Goal: Information Seeking & Learning: Learn about a topic

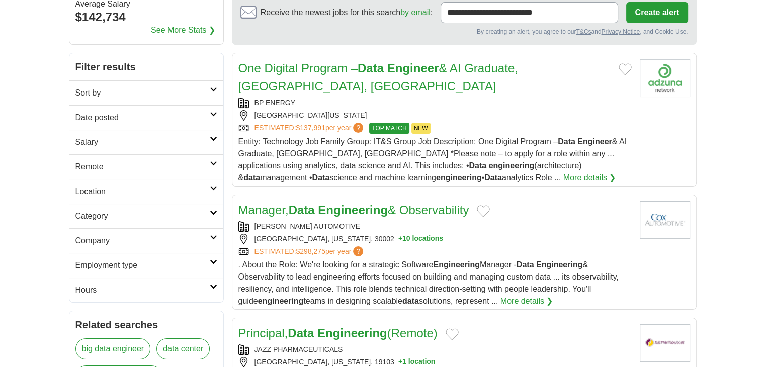
scroll to position [108, 0]
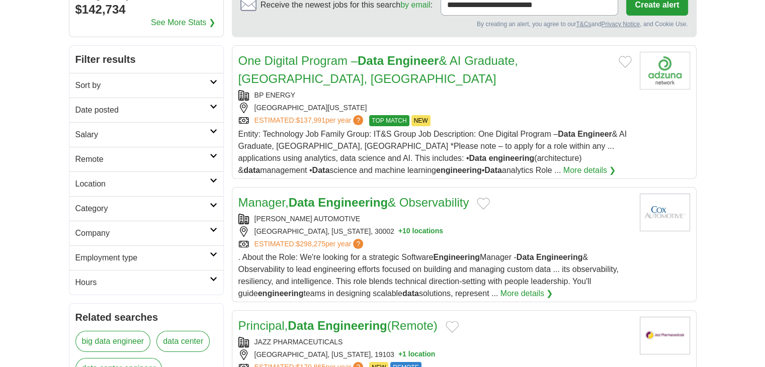
click at [213, 103] on link "Date posted" at bounding box center [146, 110] width 154 height 25
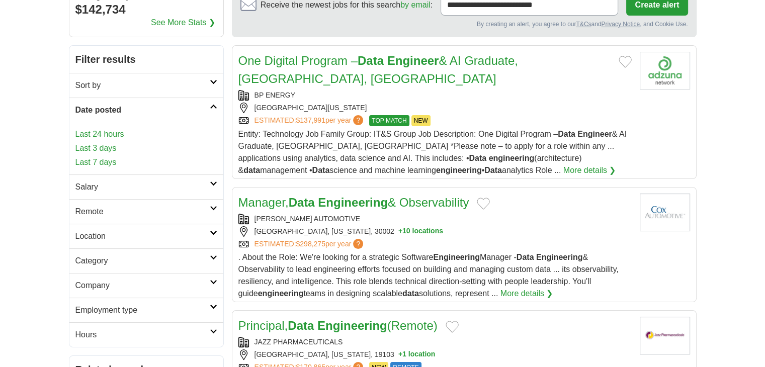
click at [108, 138] on link "Last 24 hours" at bounding box center [146, 134] width 142 height 12
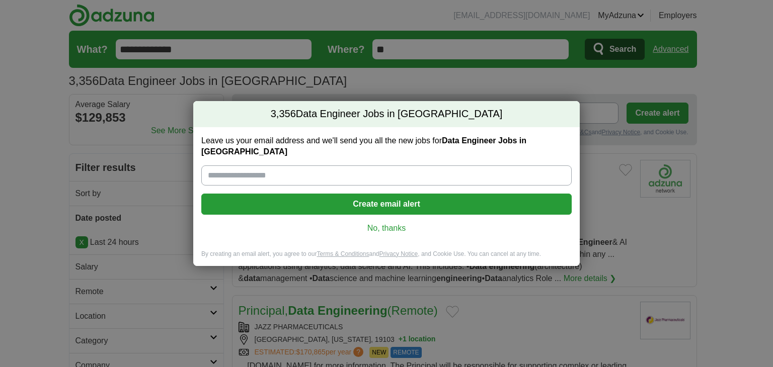
click at [383, 224] on link "No, thanks" at bounding box center [386, 228] width 354 height 11
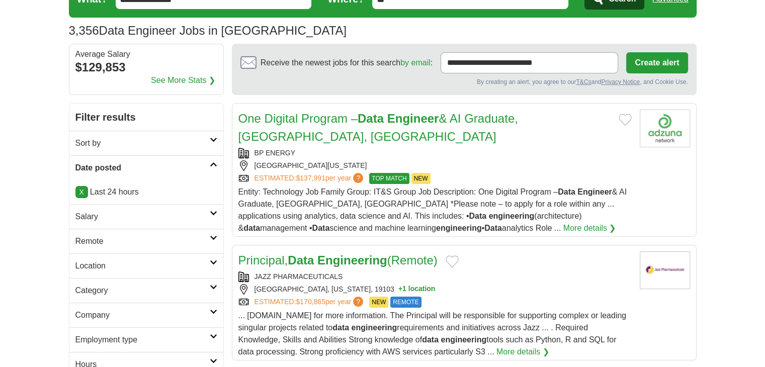
scroll to position [52, 0]
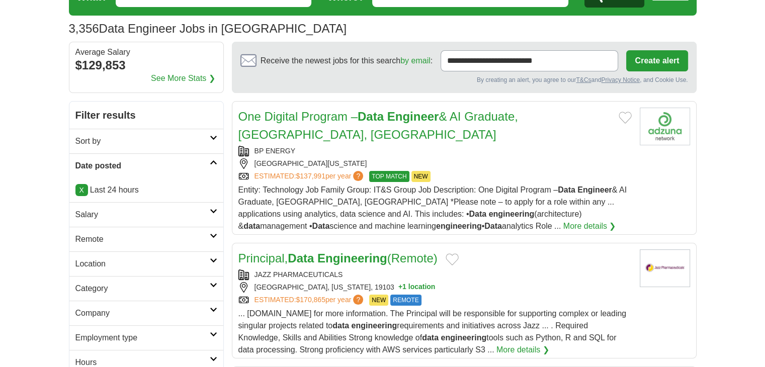
click at [213, 138] on icon at bounding box center [214, 137] width 8 height 5
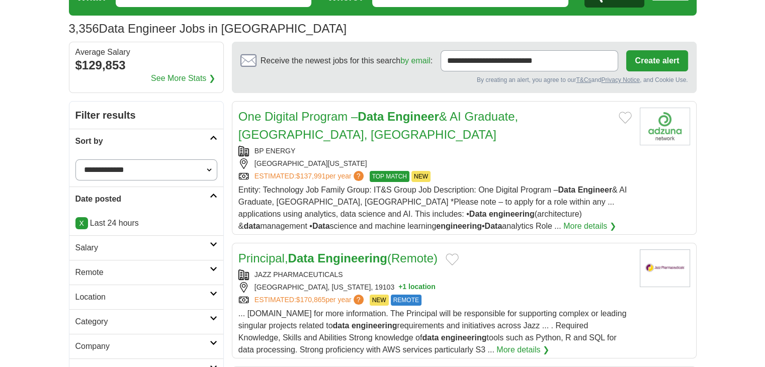
click at [211, 166] on select "**********" at bounding box center [146, 169] width 142 height 21
click at [201, 167] on select "**********" at bounding box center [146, 169] width 142 height 21
click at [216, 135] on icon at bounding box center [214, 137] width 8 height 5
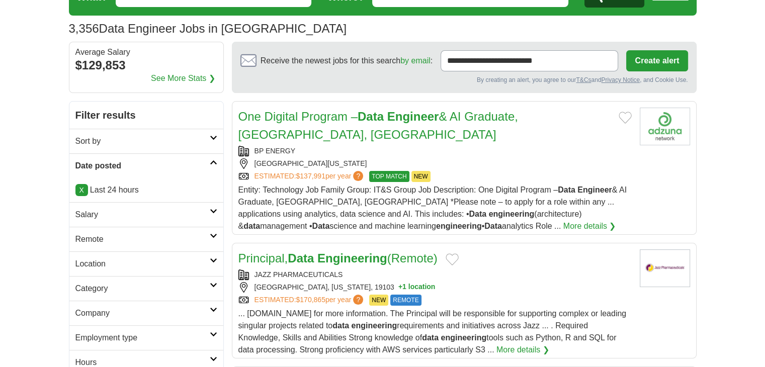
click at [213, 161] on icon at bounding box center [214, 162] width 8 height 5
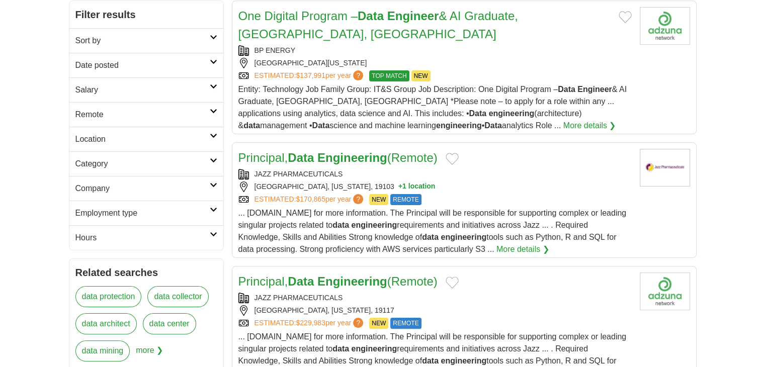
scroll to position [156, 0]
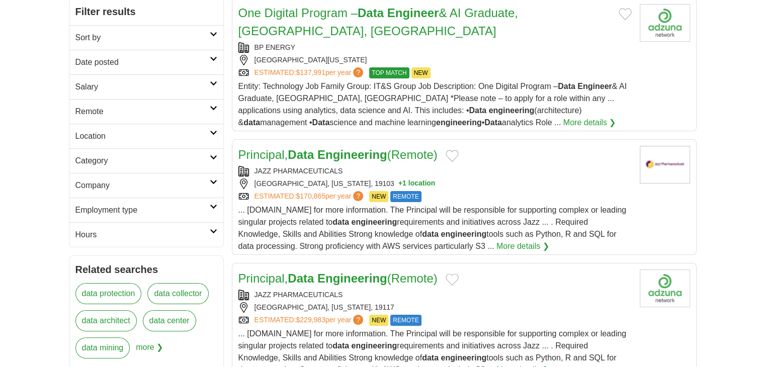
click at [212, 131] on icon at bounding box center [214, 132] width 8 height 5
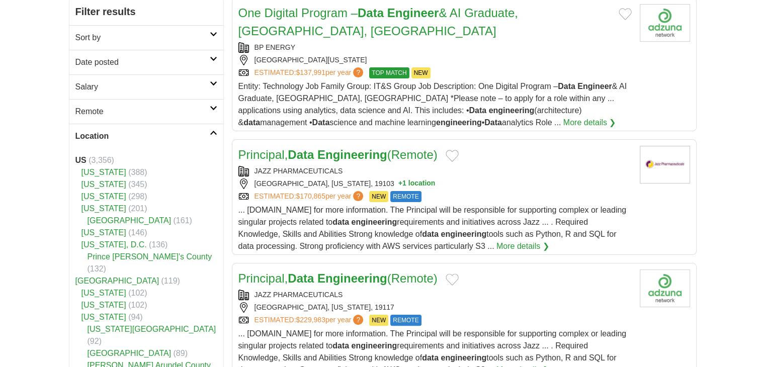
click at [212, 131] on icon at bounding box center [214, 132] width 8 height 5
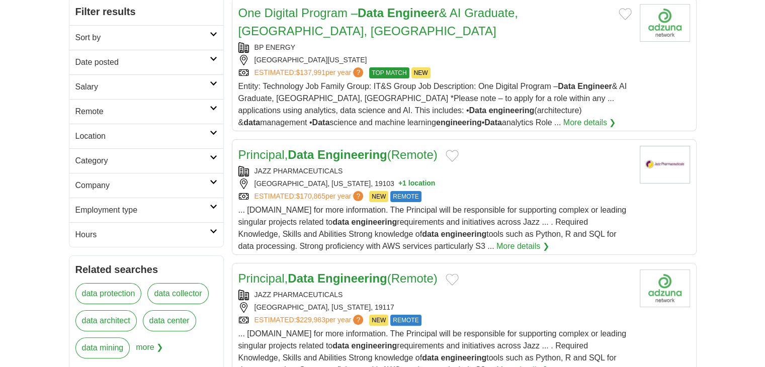
click at [212, 156] on icon at bounding box center [214, 157] width 8 height 5
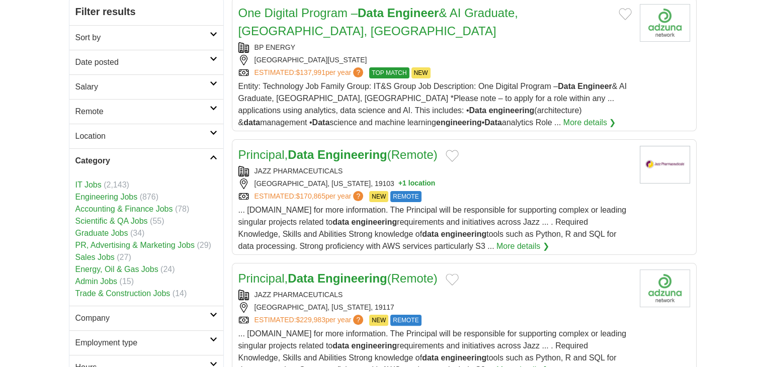
click at [212, 156] on icon at bounding box center [214, 157] width 8 height 5
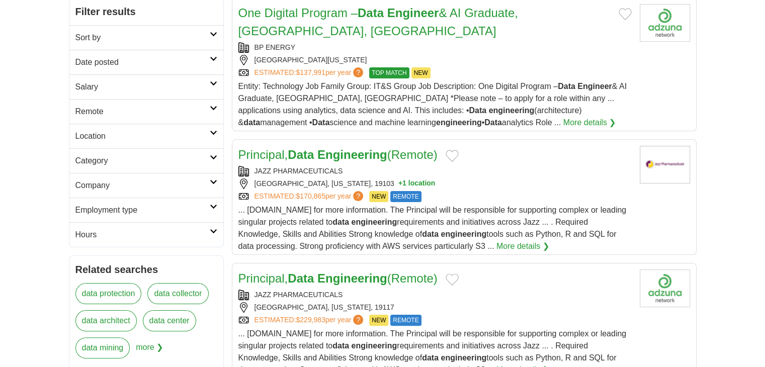
click at [212, 180] on icon at bounding box center [214, 182] width 8 height 5
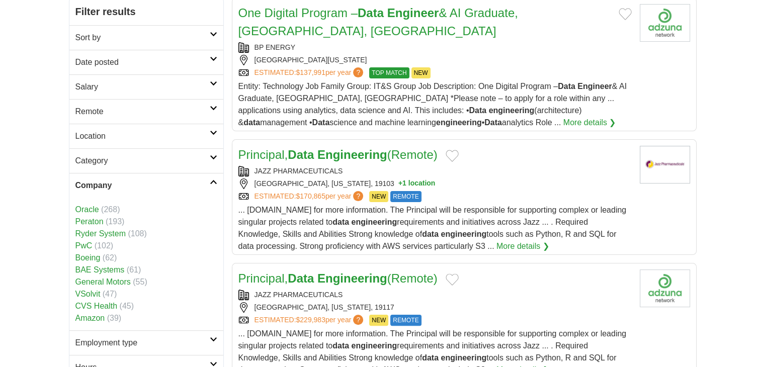
click at [212, 180] on icon at bounding box center [214, 182] width 8 height 5
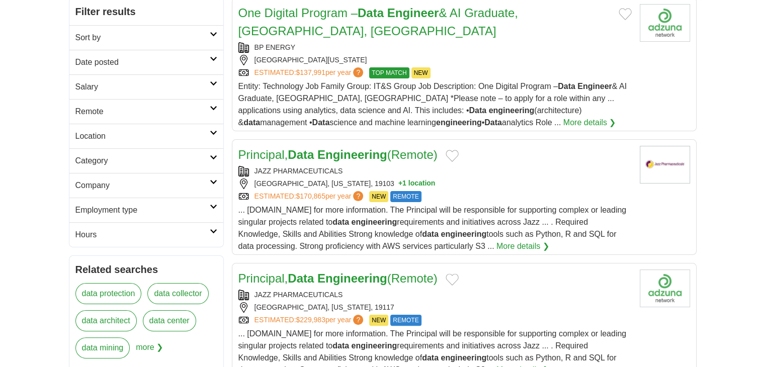
click at [214, 206] on icon at bounding box center [214, 206] width 8 height 5
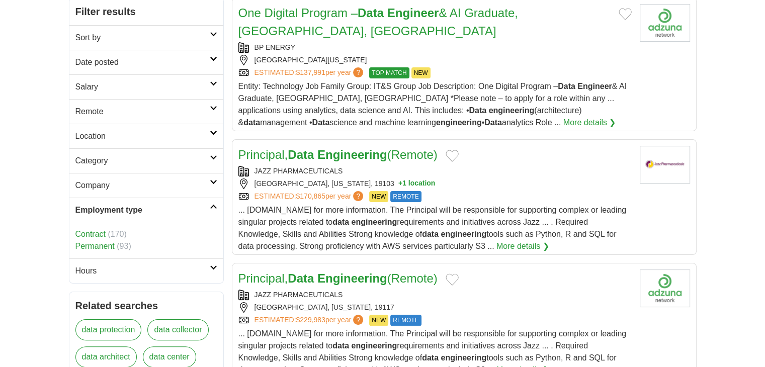
click at [214, 206] on icon at bounding box center [214, 206] width 8 height 5
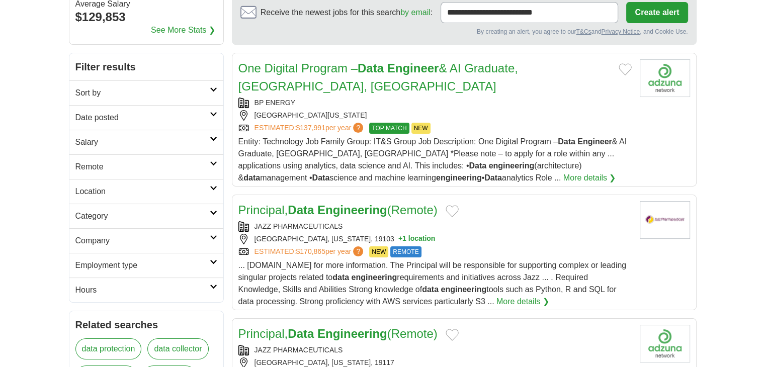
scroll to position [102, 0]
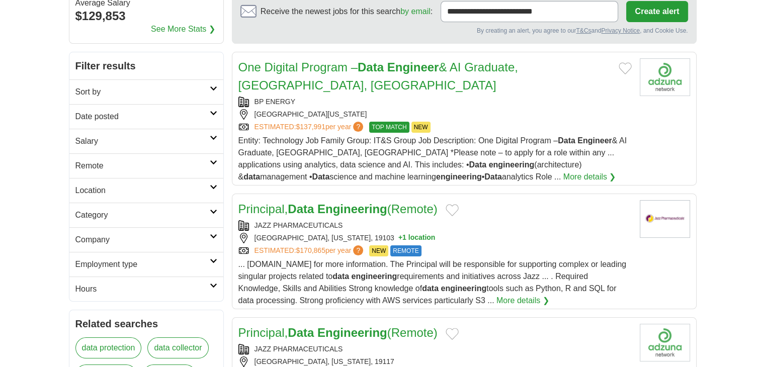
click at [521, 97] on div "BP ENERGY" at bounding box center [434, 102] width 393 height 11
